Goal: Task Accomplishment & Management: Use online tool/utility

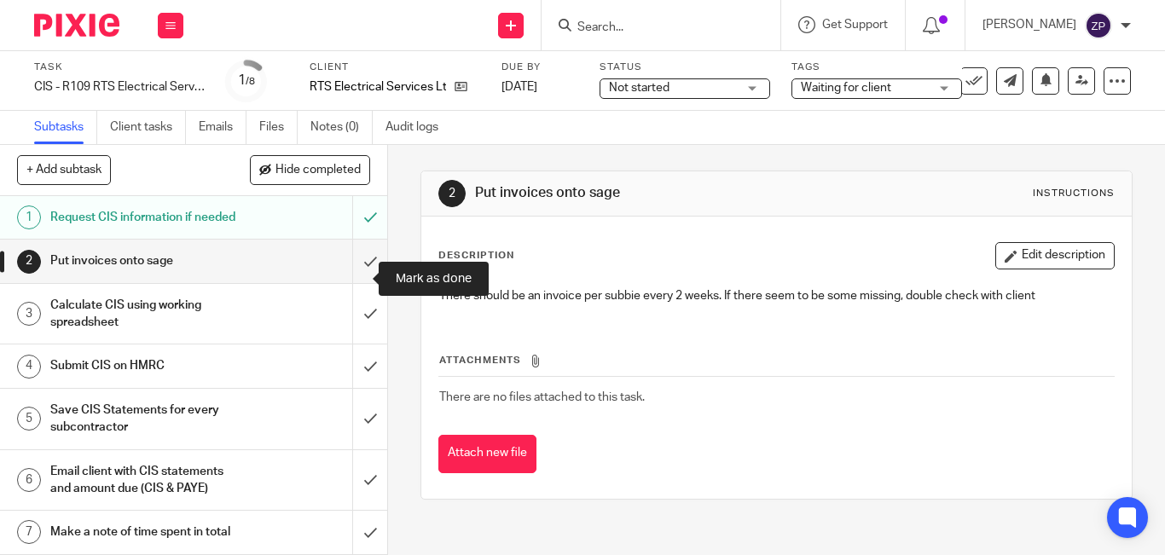
click at [350, 282] on input "submit" at bounding box center [193, 261] width 387 height 43
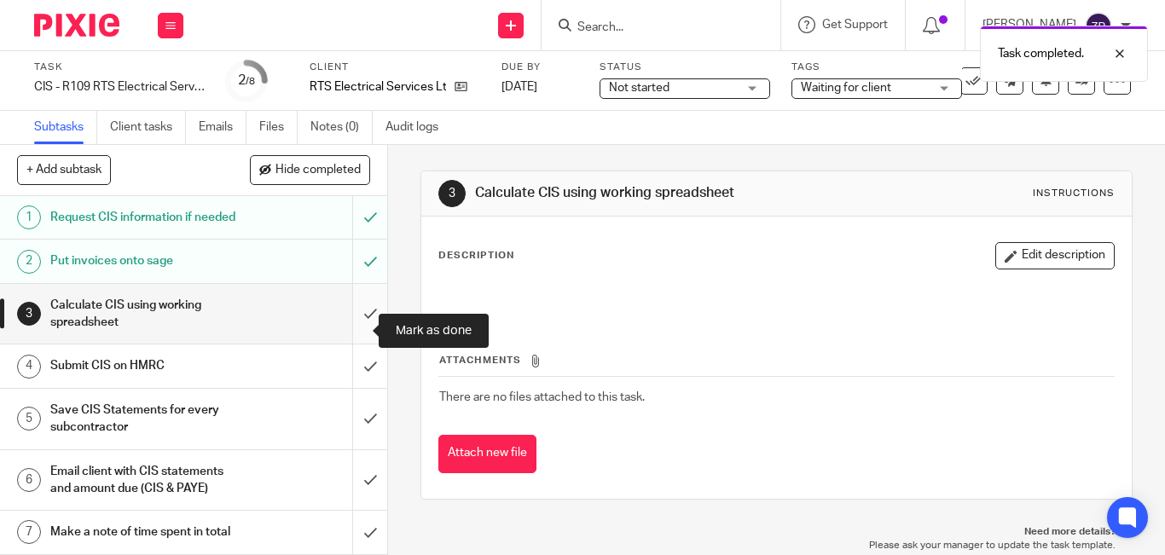
click at [361, 331] on input "submit" at bounding box center [193, 314] width 387 height 61
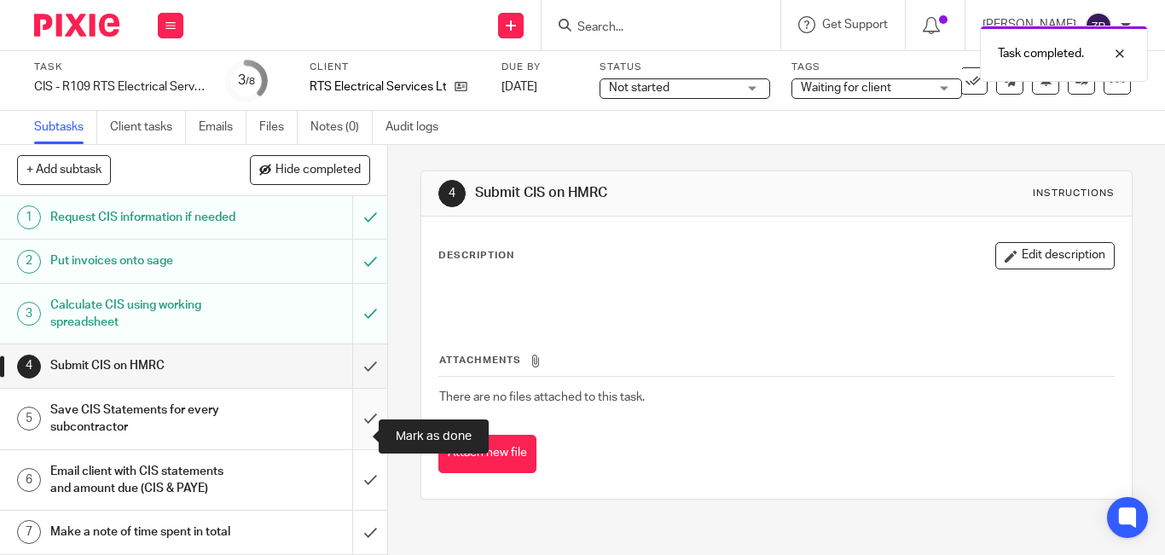
click at [356, 432] on input "submit" at bounding box center [193, 419] width 387 height 61
